Goal: Transaction & Acquisition: Download file/media

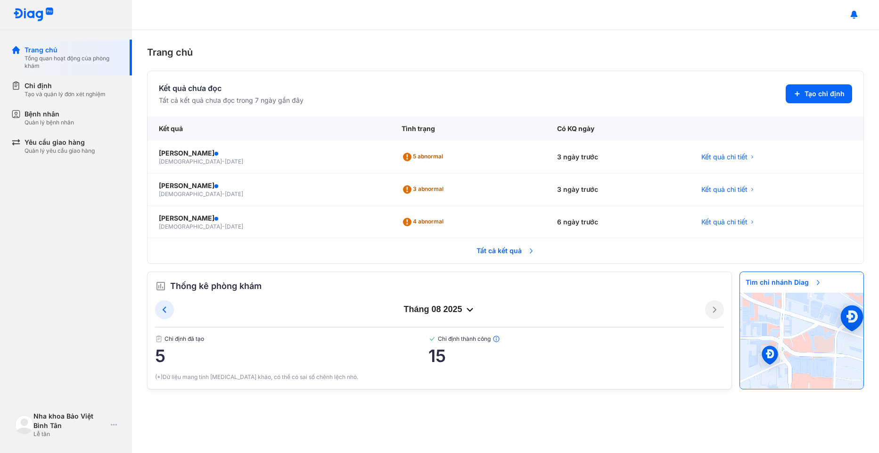
click at [496, 250] on span "Tất cả kết quả" at bounding box center [506, 250] width 70 height 21
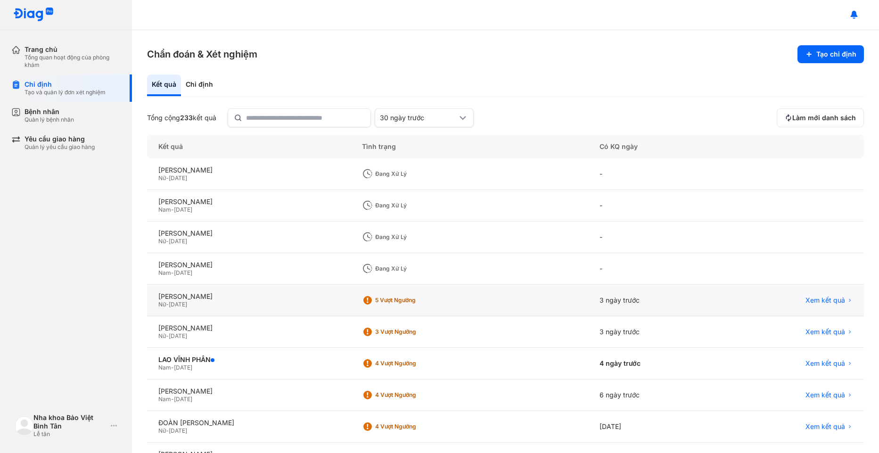
scroll to position [70, 0]
click at [822, 172] on span "Xem kết quả" at bounding box center [825, 174] width 40 height 8
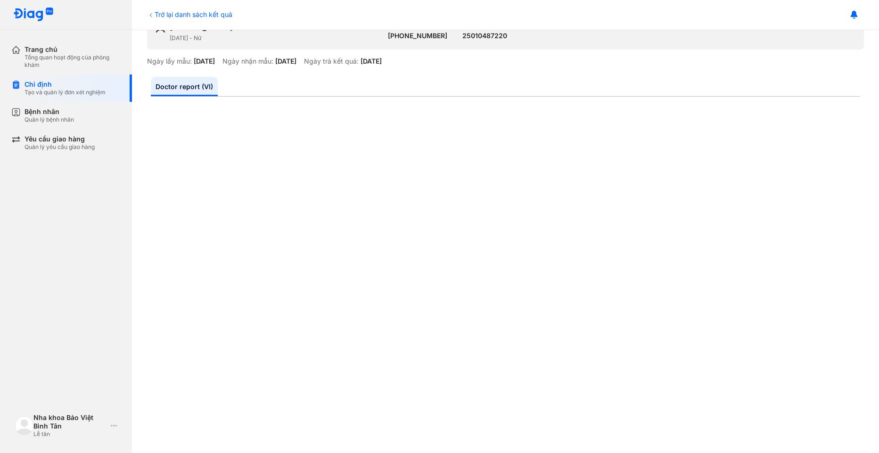
scroll to position [68, 0]
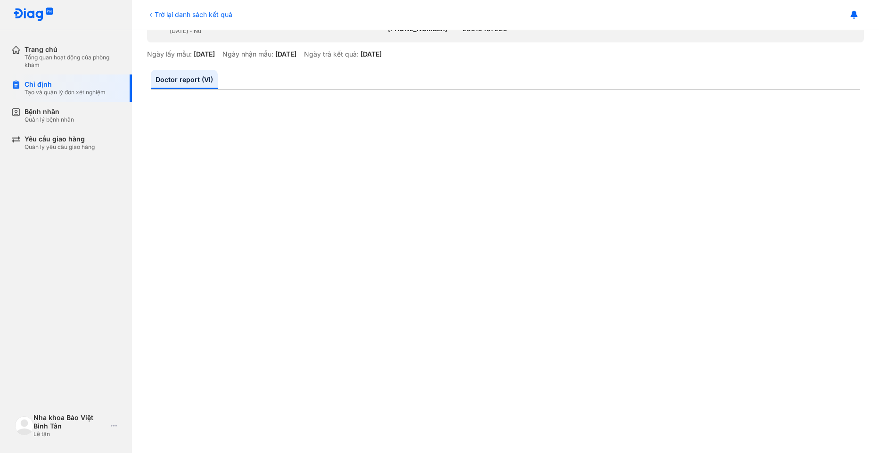
click at [151, 17] on icon at bounding box center [151, 15] width 8 height 8
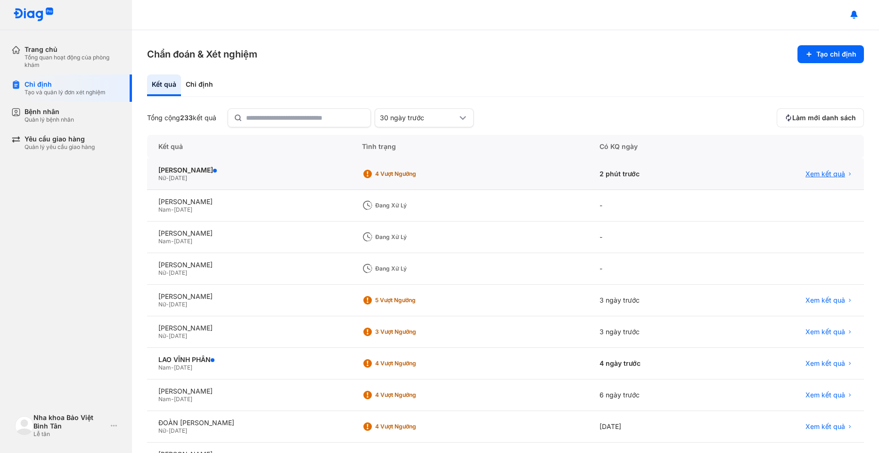
click at [814, 175] on span "Xem kết quả" at bounding box center [825, 174] width 40 height 8
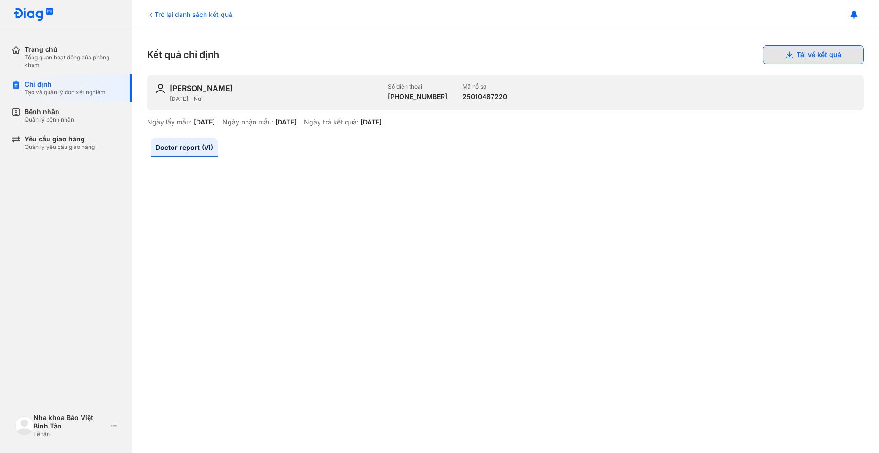
click at [796, 57] on button "Tải về kết quả" at bounding box center [812, 54] width 101 height 19
click at [804, 54] on button "Tải về kết quả" at bounding box center [812, 54] width 101 height 19
